Goal: Task Accomplishment & Management: Manage account settings

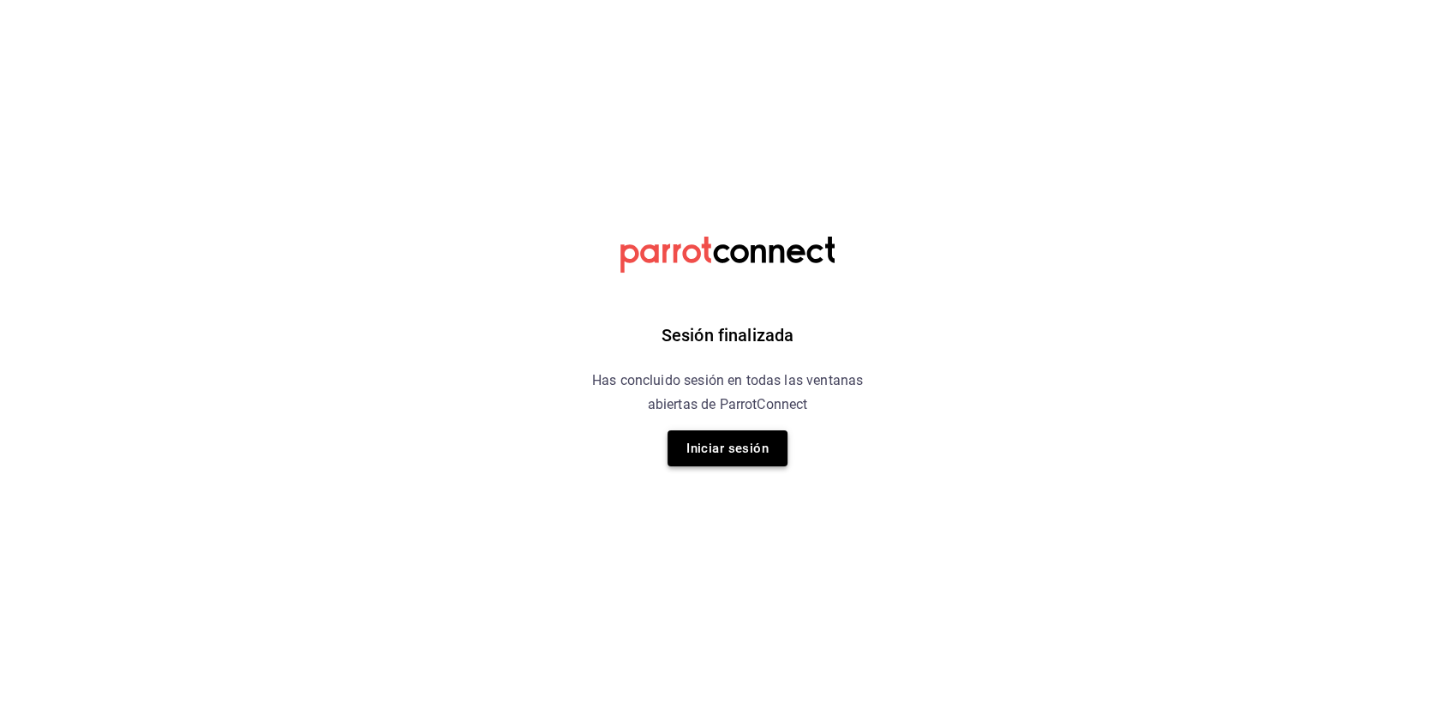
click at [768, 454] on button "Iniciar sesión" at bounding box center [728, 448] width 120 height 36
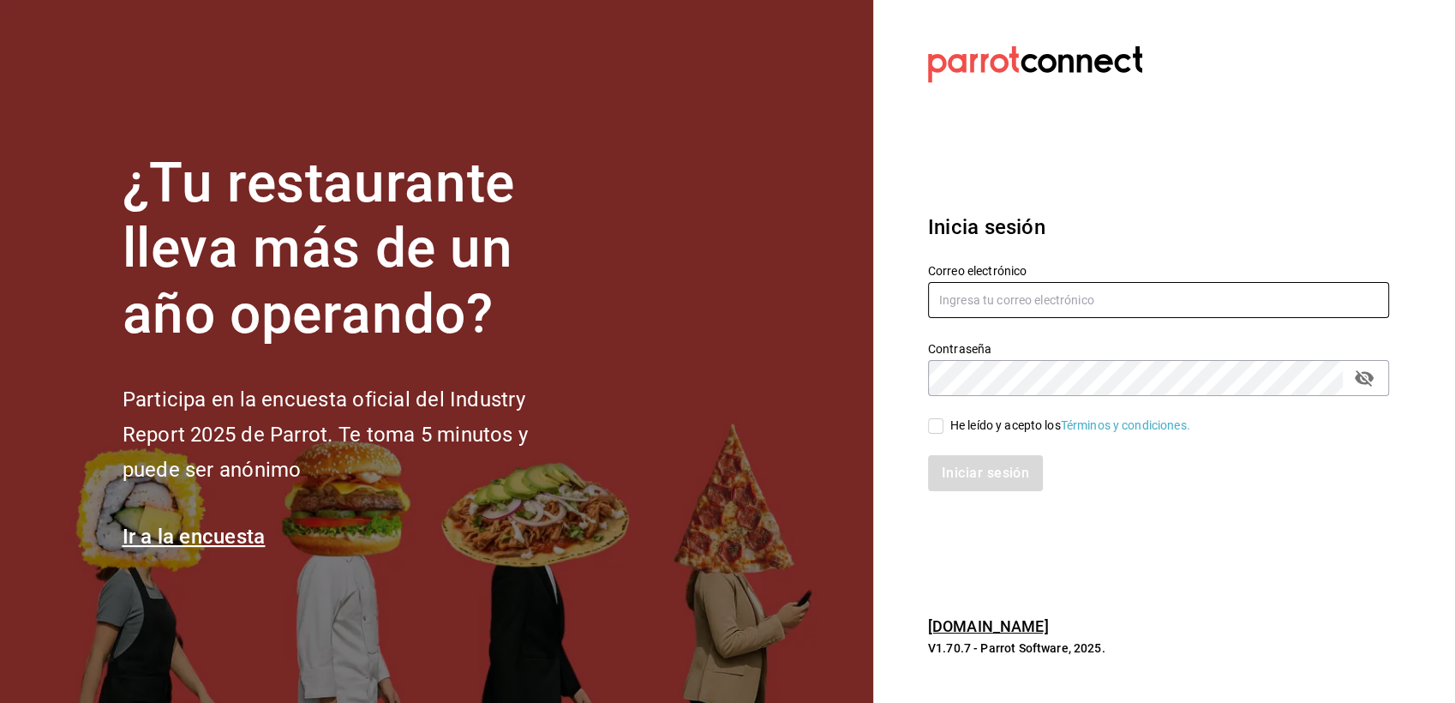
type input "[EMAIL_ADDRESS][DOMAIN_NAME]"
click at [931, 424] on input "He leído y acepto los Términos y condiciones." at bounding box center [935, 425] width 15 height 15
checkbox input "true"
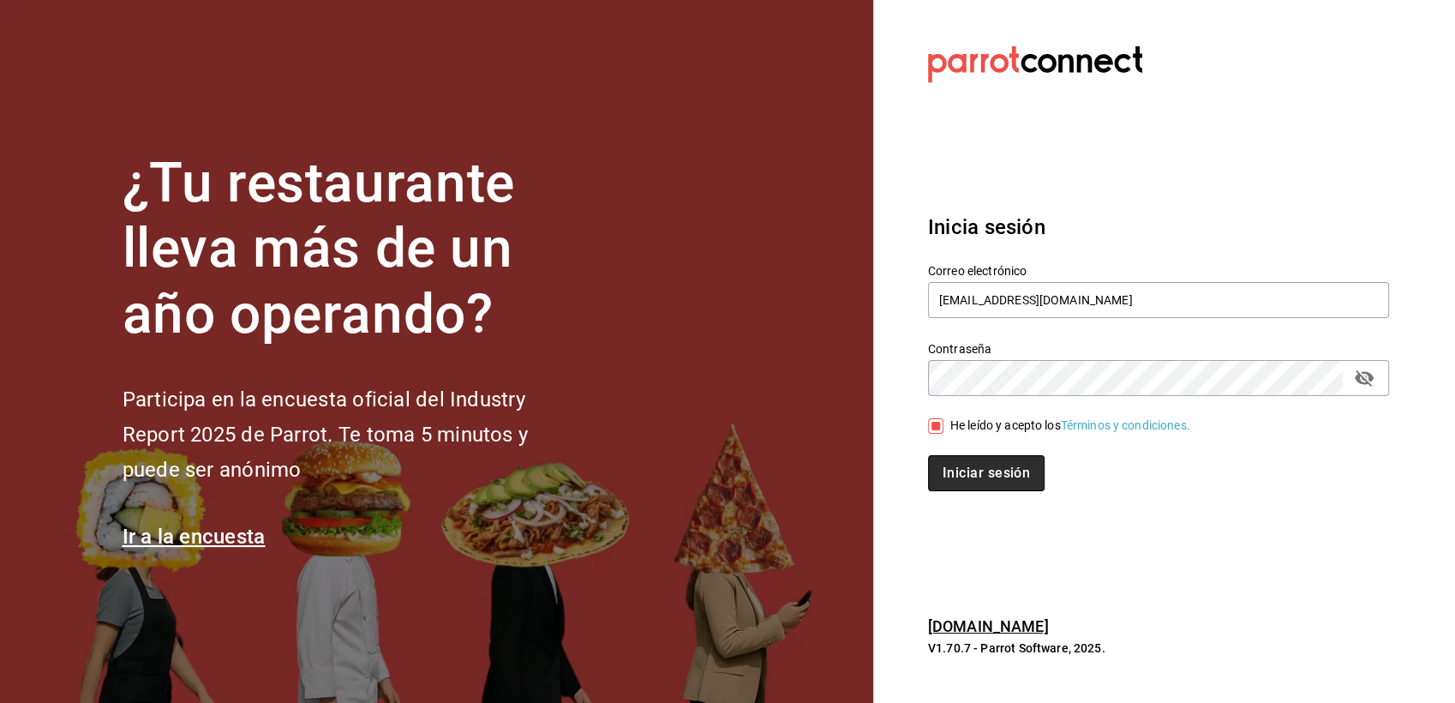
click at [966, 465] on button "Iniciar sesión" at bounding box center [986, 473] width 117 height 36
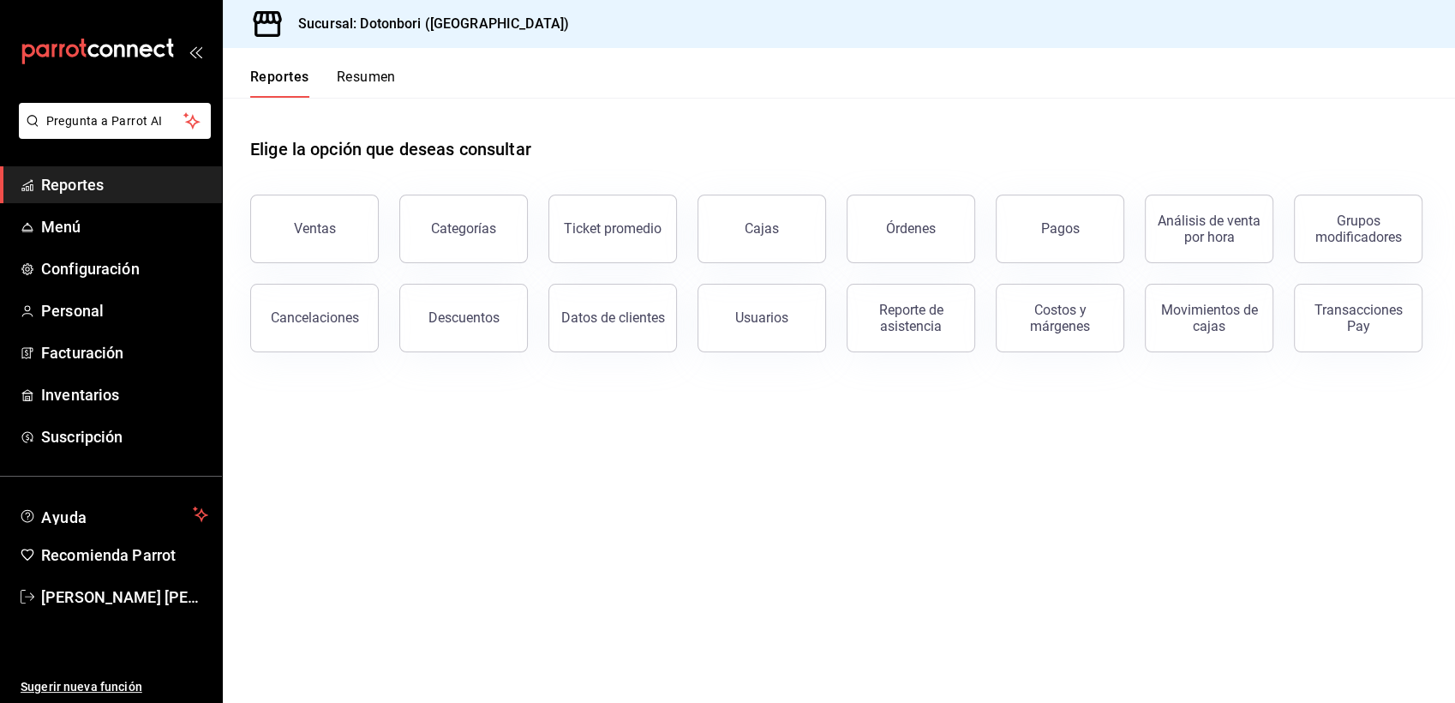
click at [358, 83] on button "Resumen" at bounding box center [366, 83] width 59 height 29
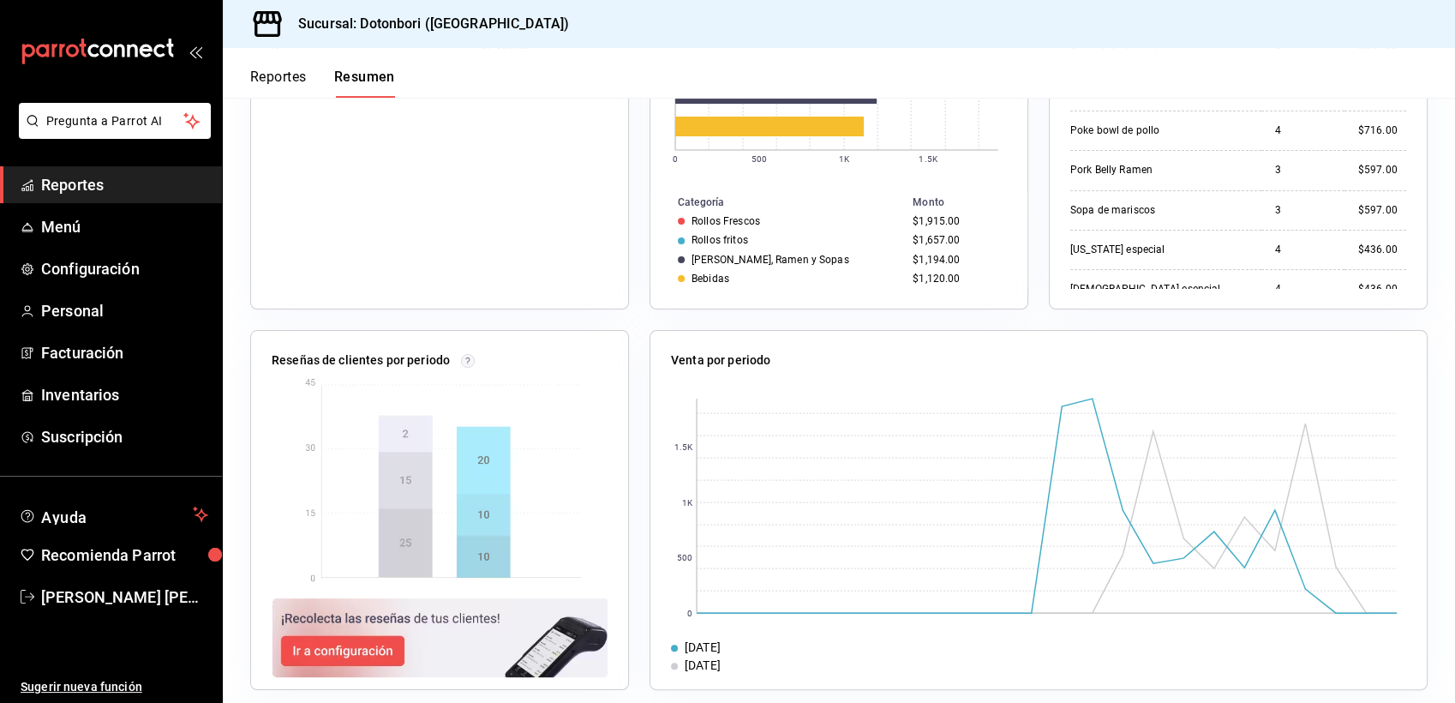
scroll to position [471, 0]
